Goal: Check status: Check status

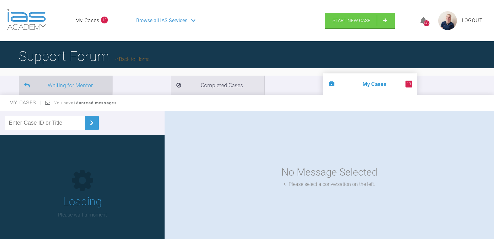
click at [81, 83] on li "Waiting for Mentor" at bounding box center [66, 84] width 94 height 19
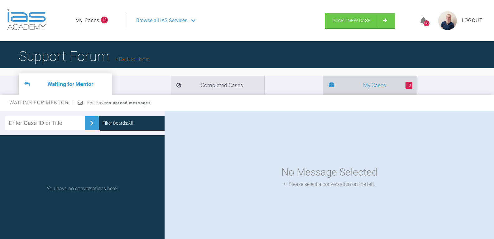
click at [323, 86] on li "13 My Cases" at bounding box center [370, 84] width 94 height 19
